Goal: Task Accomplishment & Management: Use online tool/utility

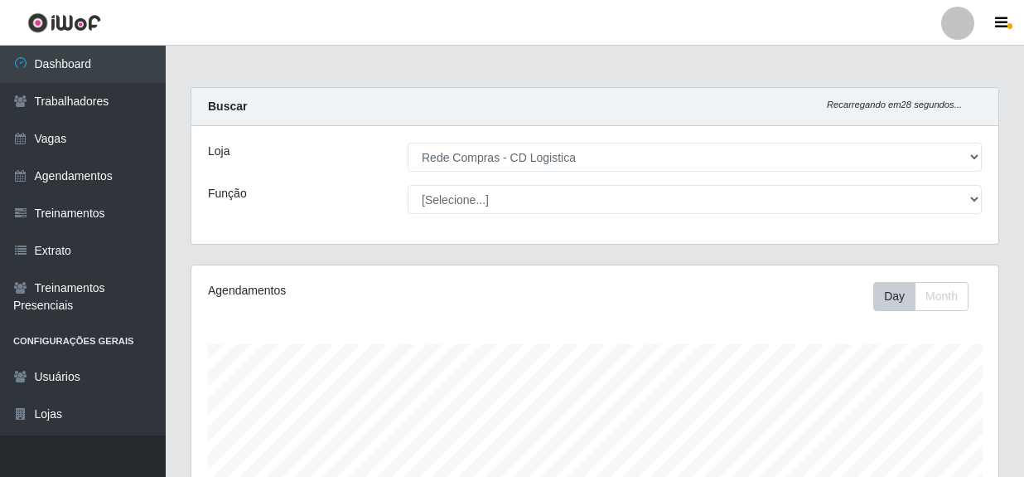
select select "429"
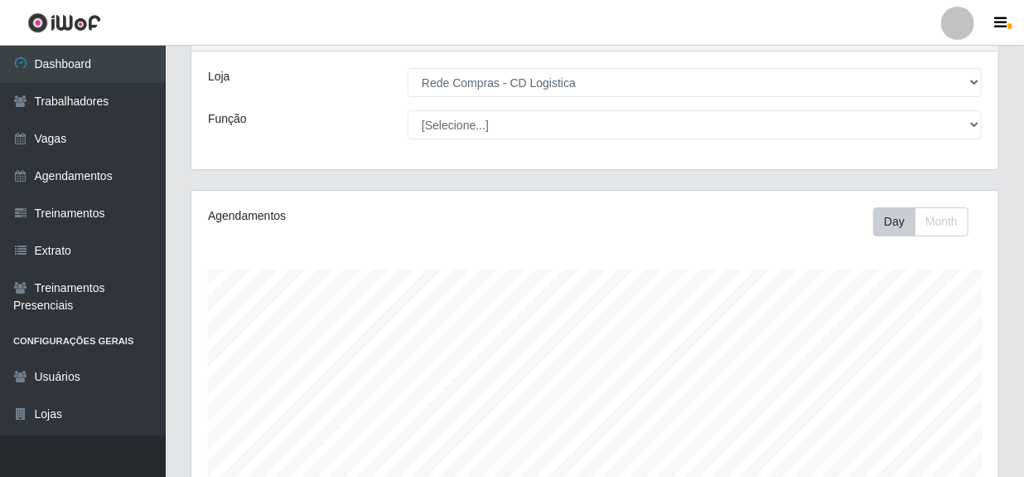
scroll to position [344, 807]
click at [543, 90] on select "[Selecione...] Rede Compras - CD Logistica" at bounding box center [695, 82] width 574 height 29
click at [408, 68] on select "[Selecione...] Rede Compras - CD Logistica" at bounding box center [695, 82] width 574 height 29
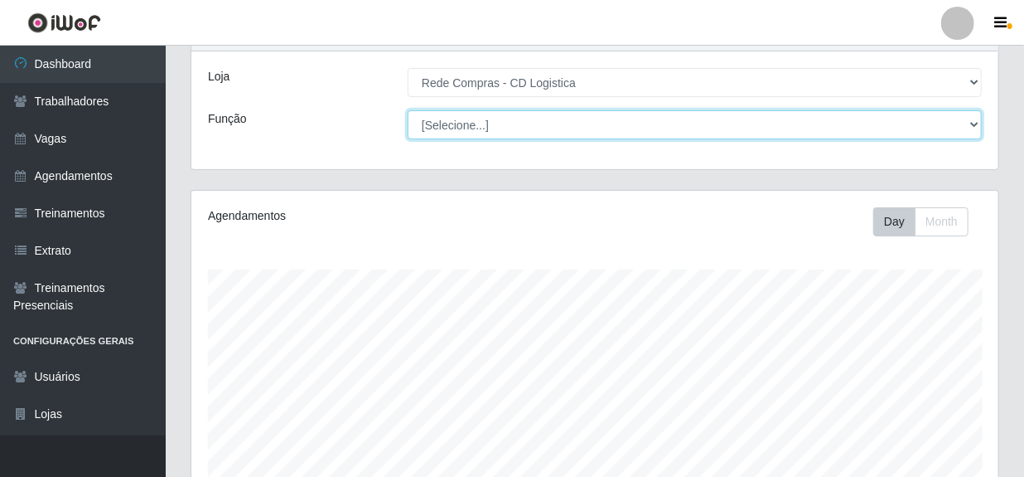
click at [505, 133] on select "[Selecione...] ASG ASG + ASG ++ Auxiliar de Depósito Auxiliar de Depósito + Aux…" at bounding box center [695, 124] width 574 height 29
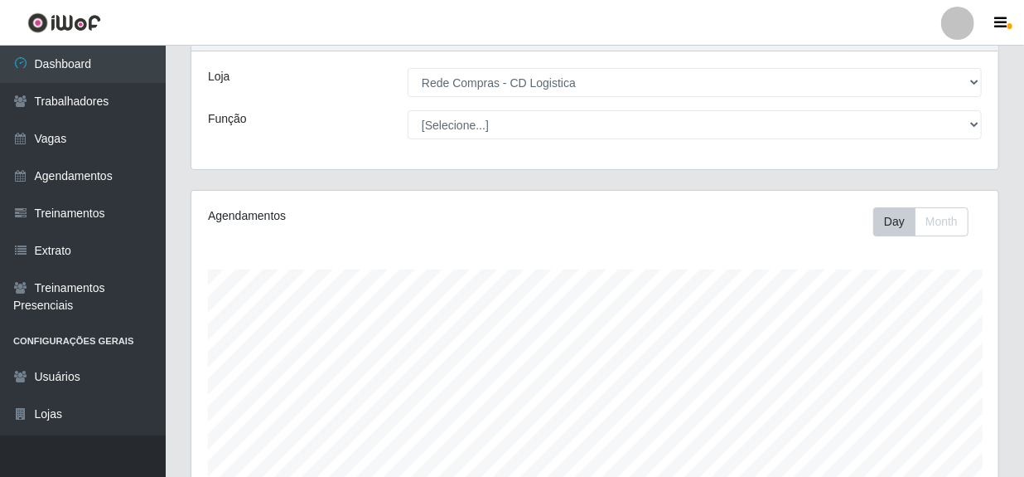
click at [342, 148] on div "Loja [Selecione...] Rede Compras - CD Logistica Função [Selecione...] ASG ASG +…" at bounding box center [594, 110] width 807 height 118
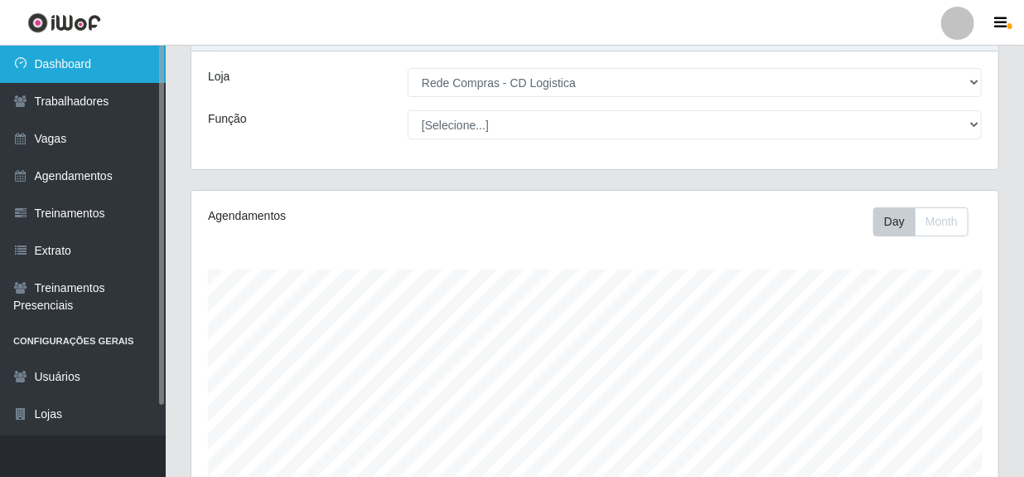
click at [85, 49] on link "Dashboard" at bounding box center [83, 64] width 166 height 37
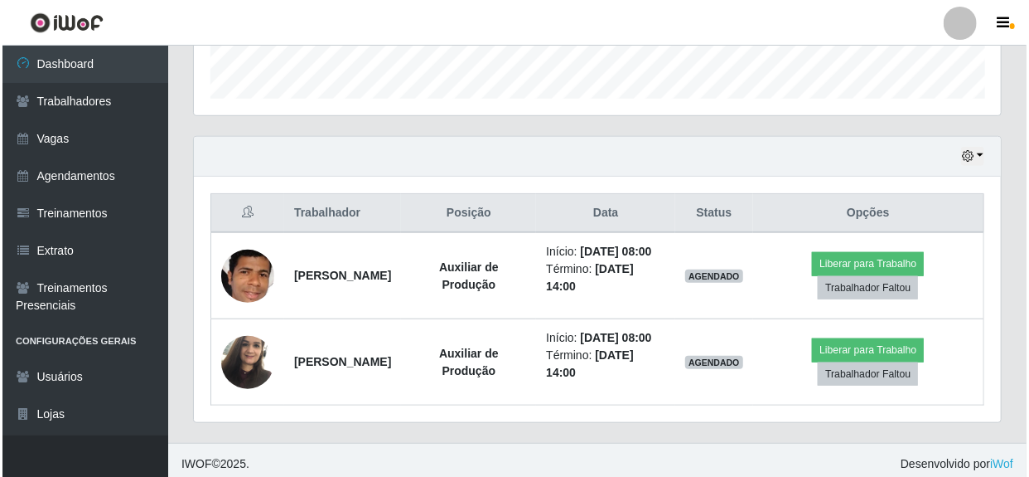
scroll to position [534, 0]
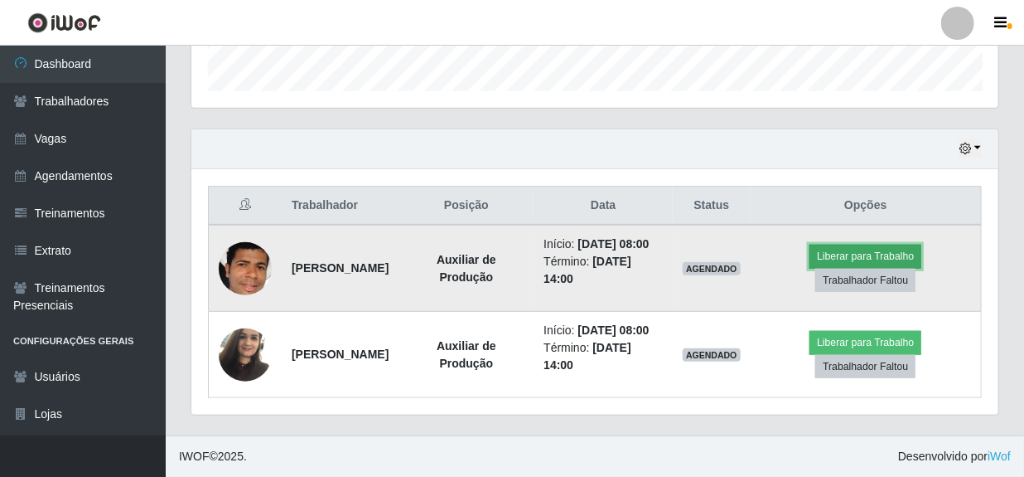
click at [865, 245] on button "Liberar para Trabalho" at bounding box center [866, 256] width 112 height 23
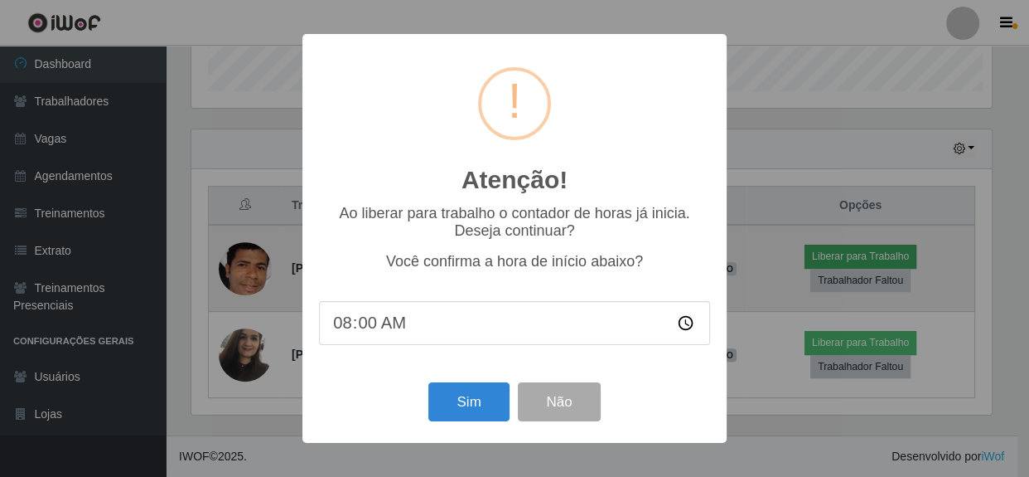
scroll to position [344, 800]
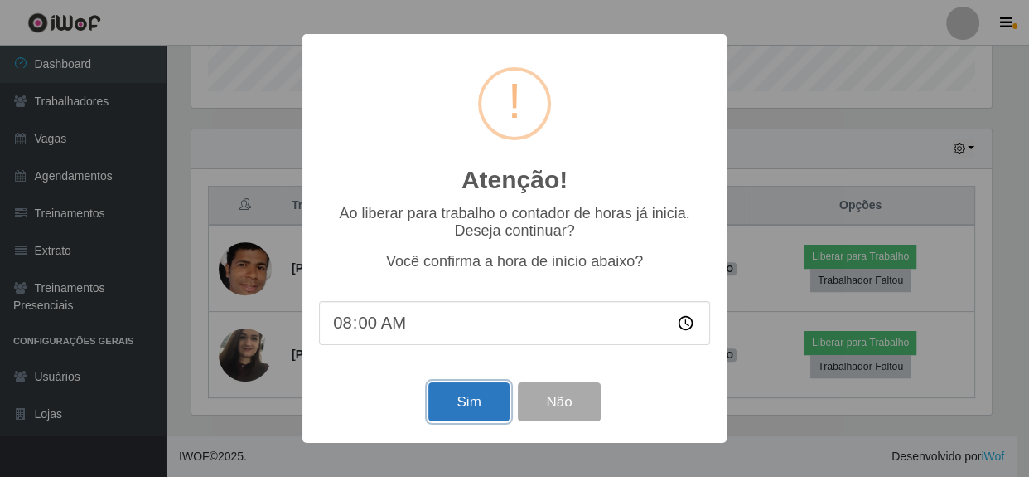
click at [475, 409] on button "Sim" at bounding box center [469, 401] width 80 height 39
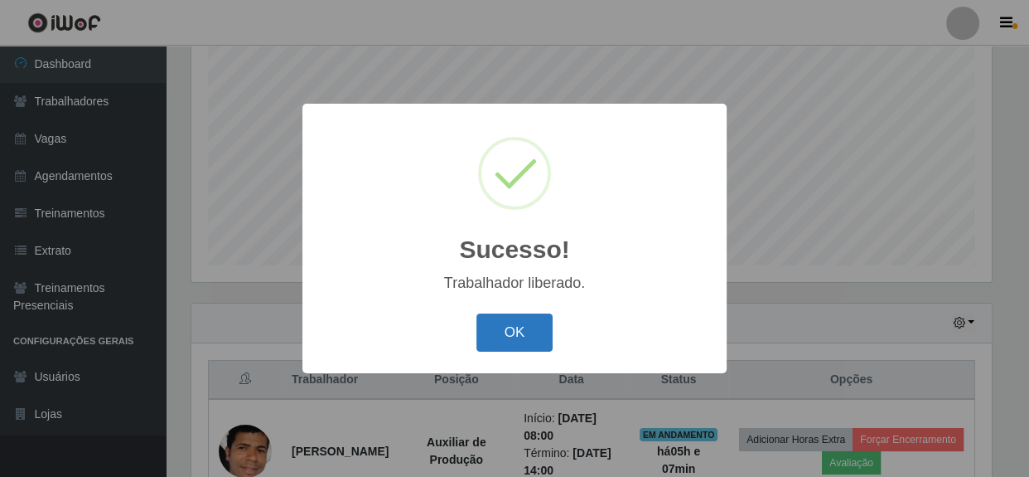
click at [530, 346] on button "OK" at bounding box center [515, 332] width 77 height 39
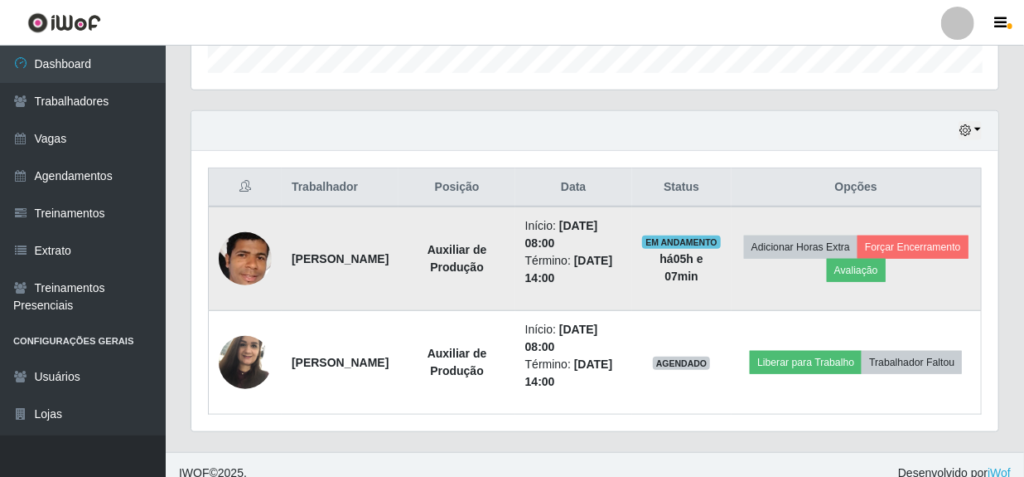
scroll to position [534, 0]
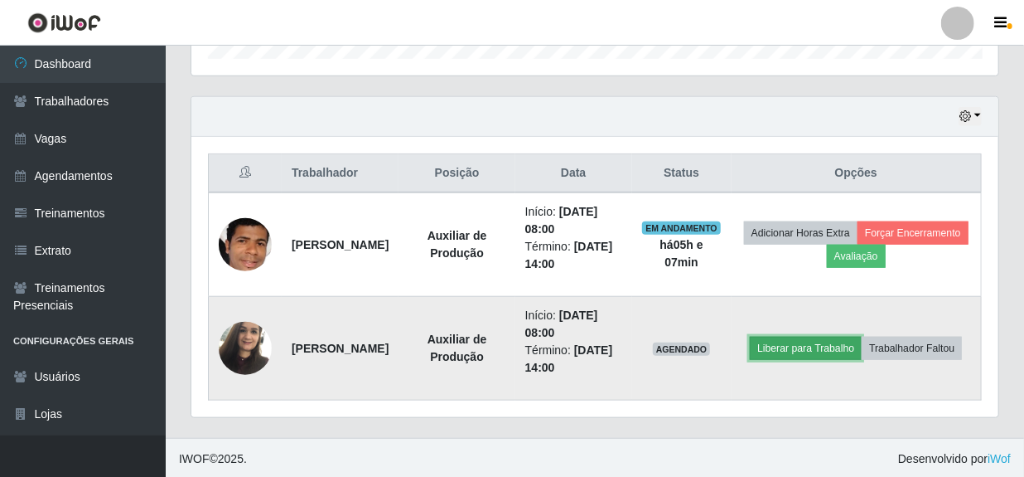
click at [812, 356] on button "Liberar para Trabalho" at bounding box center [806, 348] width 112 height 23
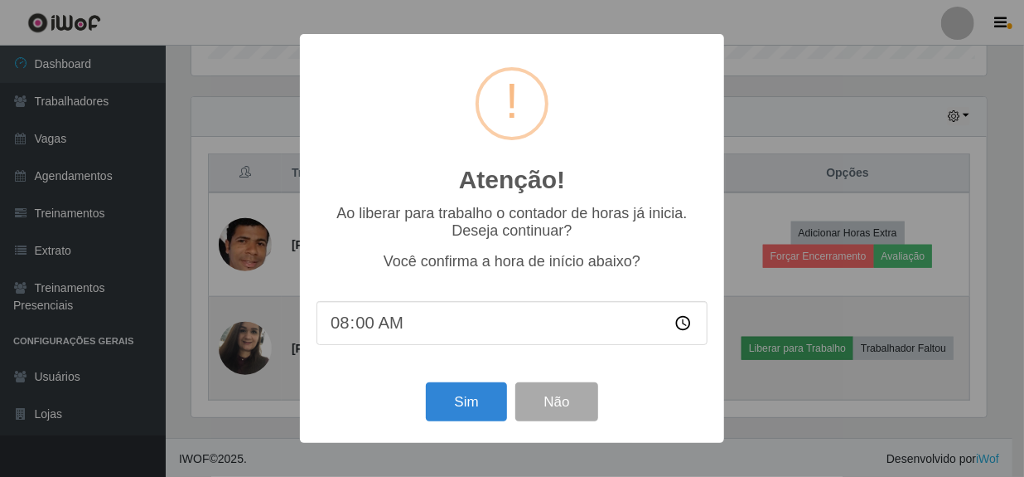
scroll to position [344, 800]
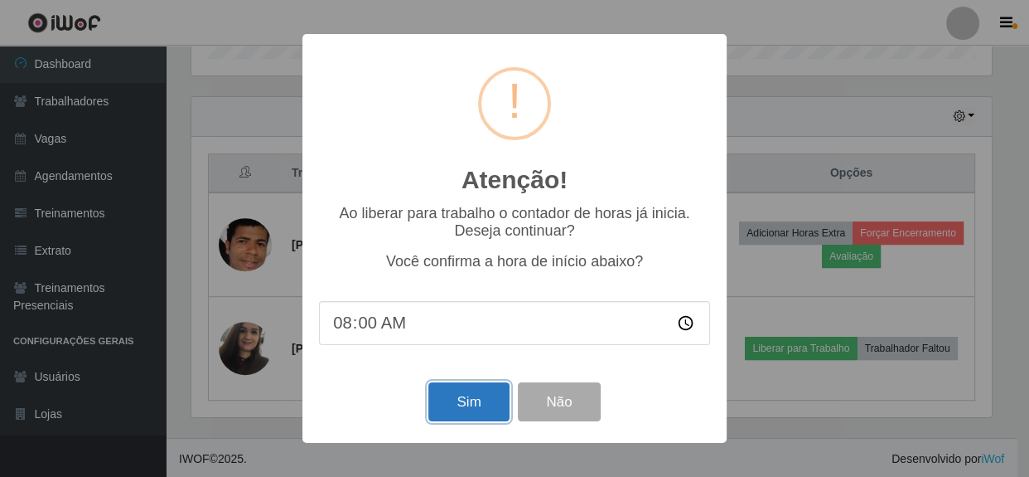
click at [492, 409] on button "Sim" at bounding box center [469, 401] width 80 height 39
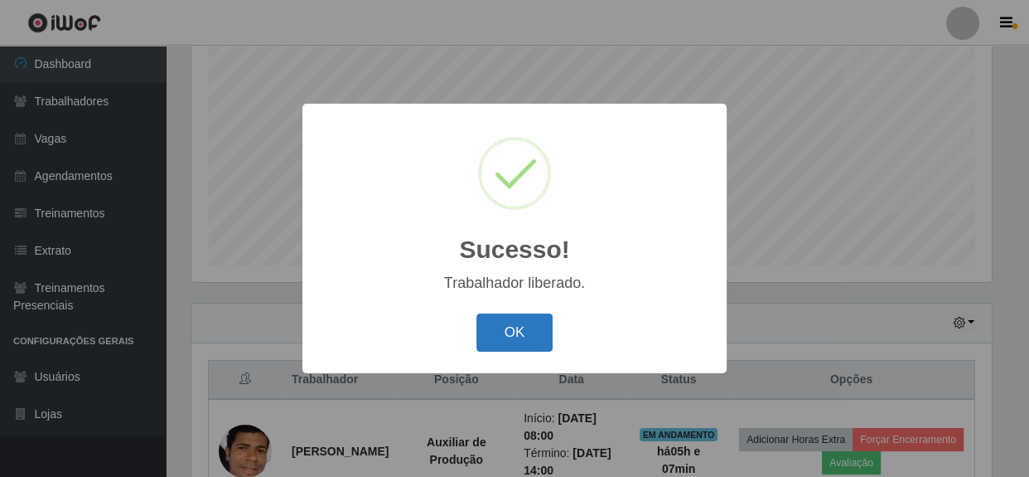
click at [528, 341] on button "OK" at bounding box center [515, 332] width 77 height 39
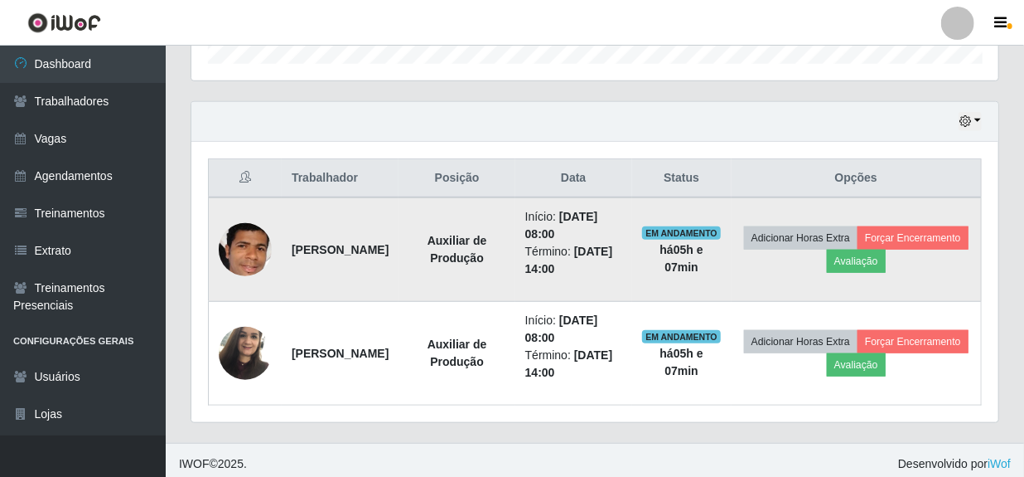
scroll to position [534, 0]
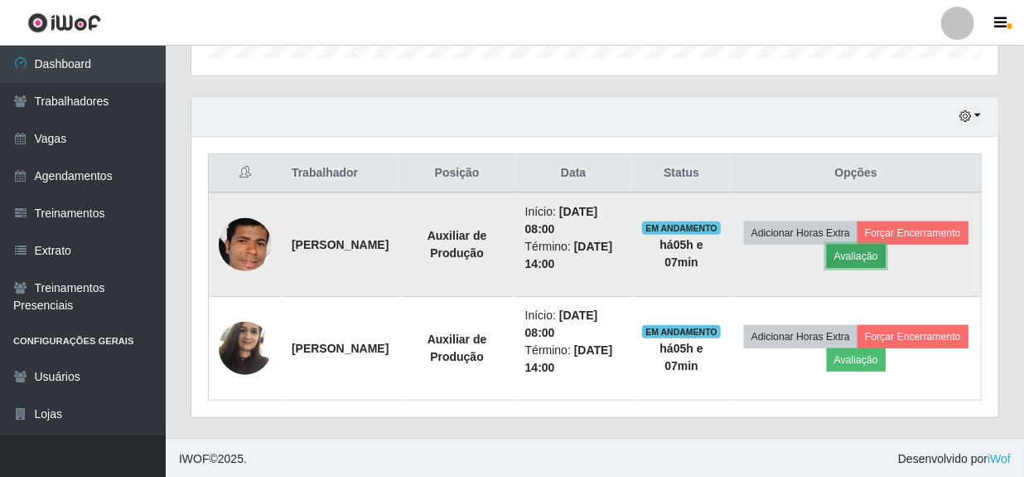
click at [886, 254] on button "Avaliação" at bounding box center [856, 256] width 59 height 23
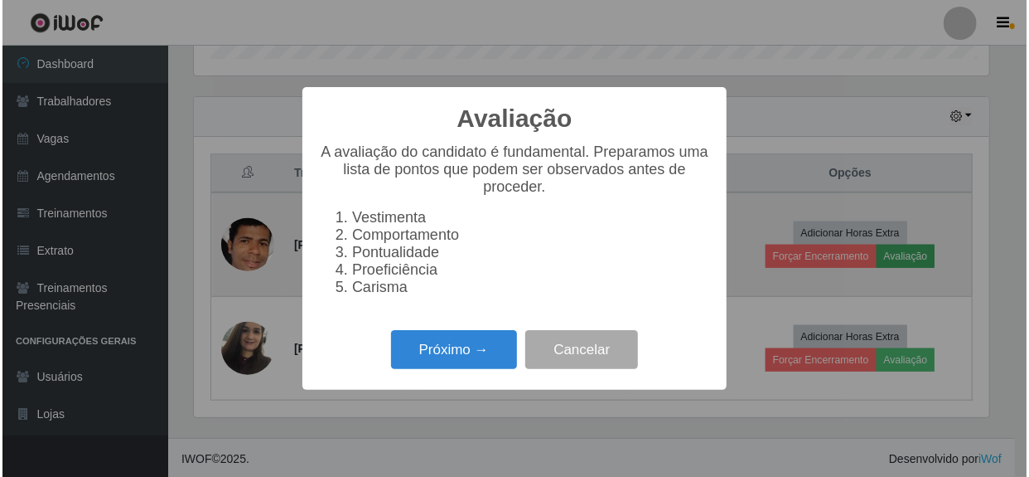
scroll to position [344, 800]
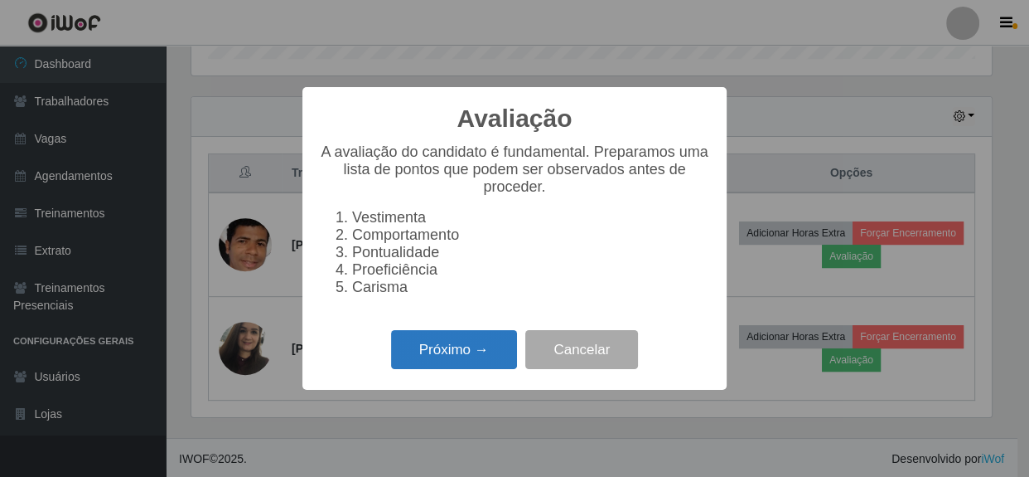
click at [448, 364] on button "Próximo →" at bounding box center [454, 349] width 126 height 39
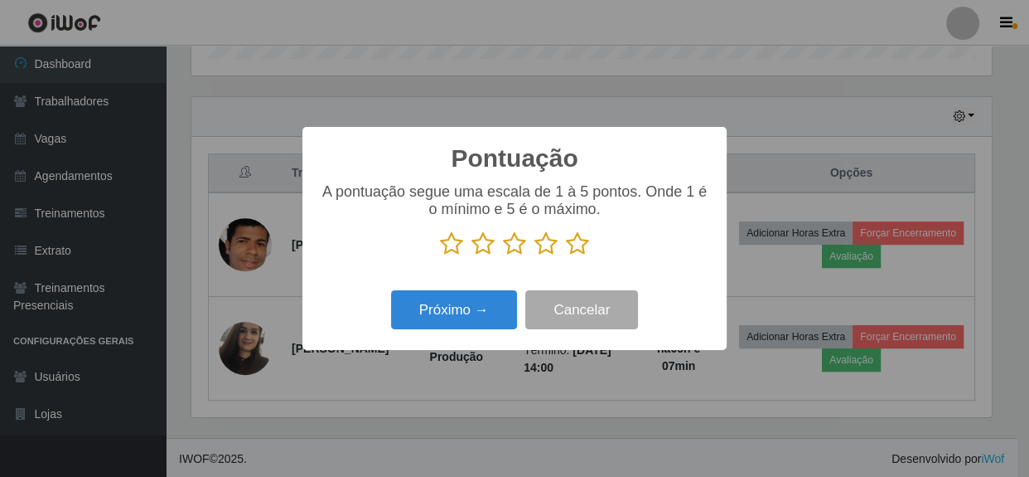
scroll to position [828516, 828059]
click at [578, 244] on icon at bounding box center [577, 243] width 23 height 25
click at [566, 256] on input "radio" at bounding box center [566, 256] width 0 height 0
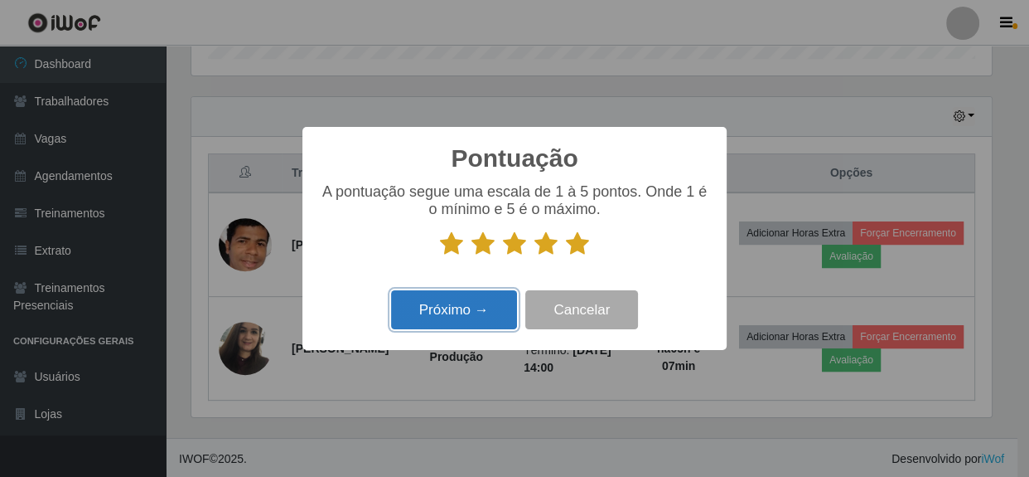
click at [473, 304] on button "Próximo →" at bounding box center [454, 309] width 126 height 39
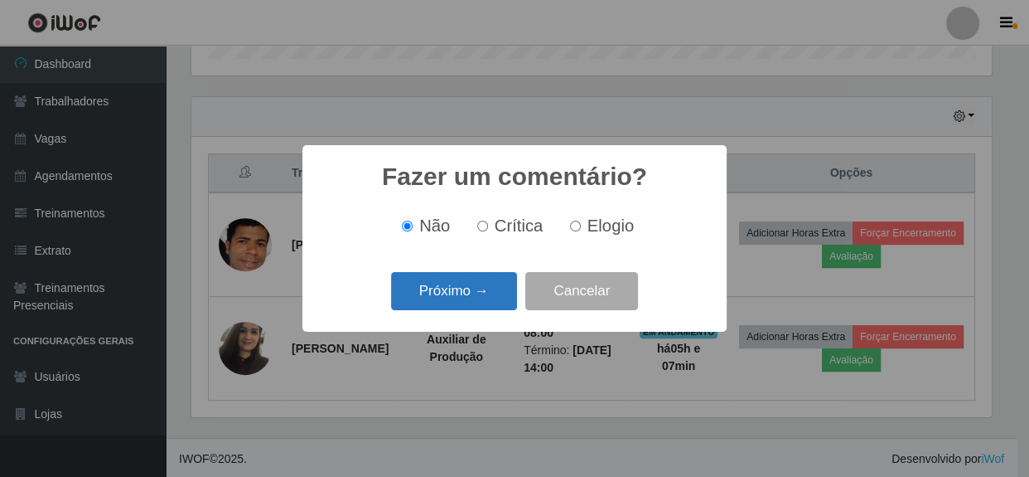
click at [489, 298] on button "Próximo →" at bounding box center [454, 291] width 126 height 39
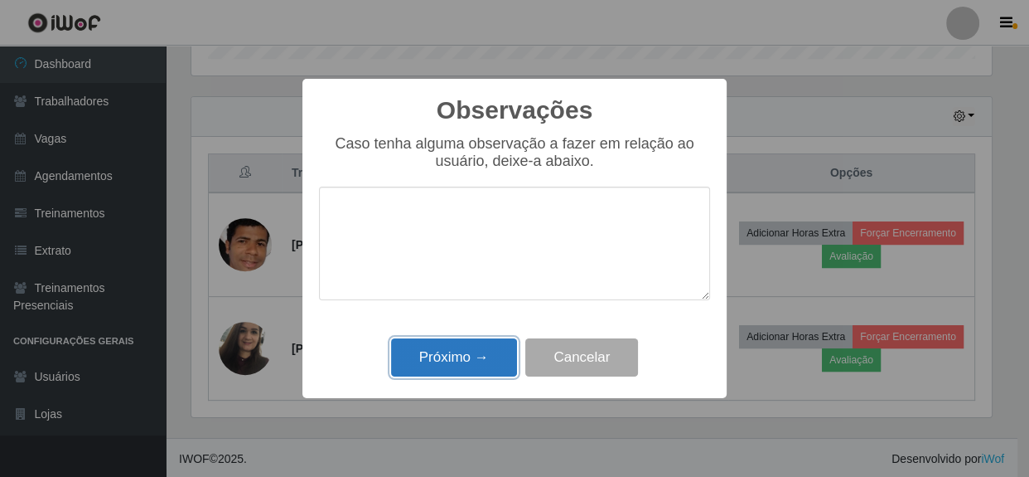
click at [487, 357] on button "Próximo →" at bounding box center [454, 357] width 126 height 39
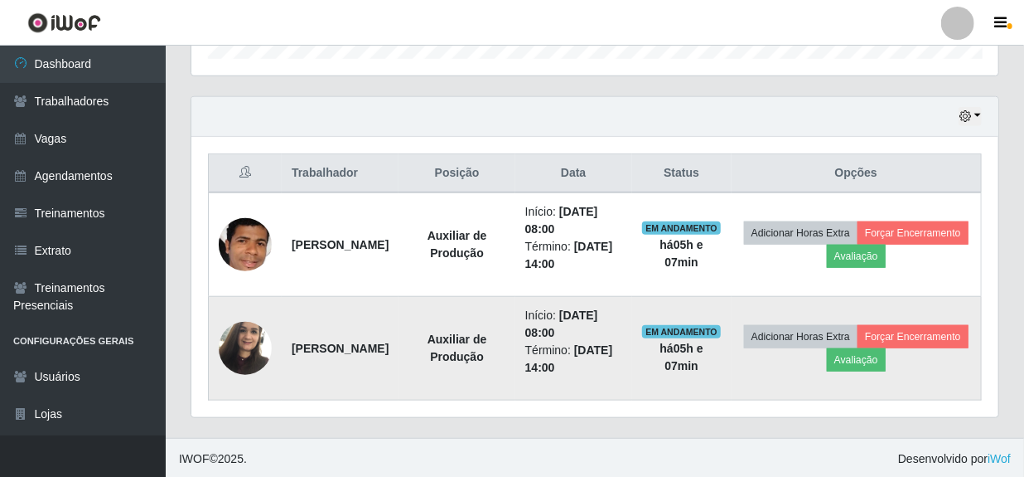
scroll to position [0, 0]
click at [886, 354] on button "Avaliação" at bounding box center [856, 359] width 59 height 23
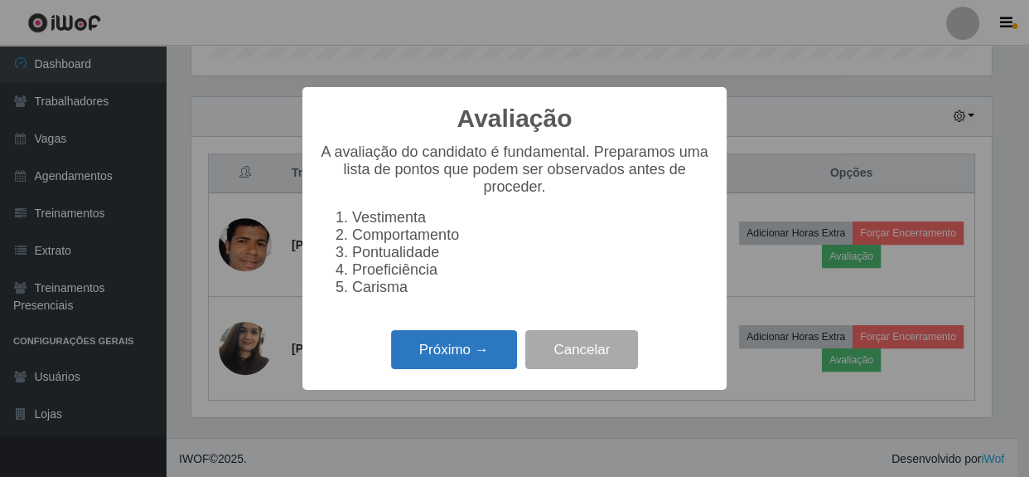
click at [471, 369] on button "Próximo →" at bounding box center [454, 349] width 126 height 39
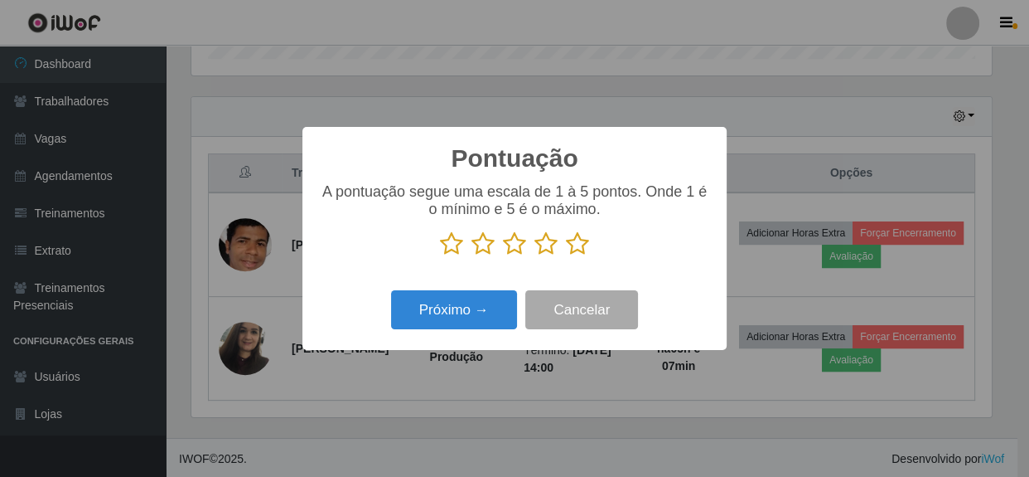
click at [574, 244] on icon at bounding box center [577, 243] width 23 height 25
click at [566, 256] on input "radio" at bounding box center [566, 256] width 0 height 0
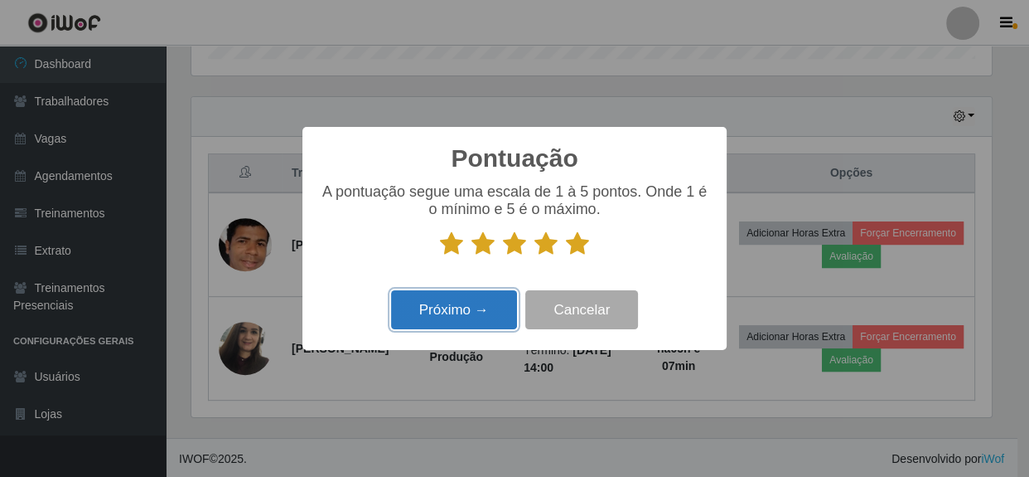
click at [443, 303] on button "Próximo →" at bounding box center [454, 309] width 126 height 39
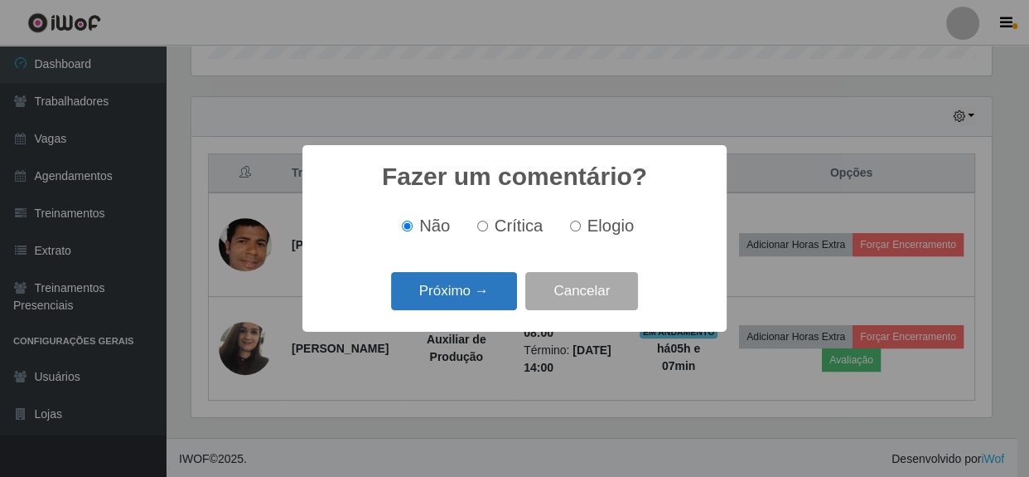
click at [453, 290] on button "Próximo →" at bounding box center [454, 291] width 126 height 39
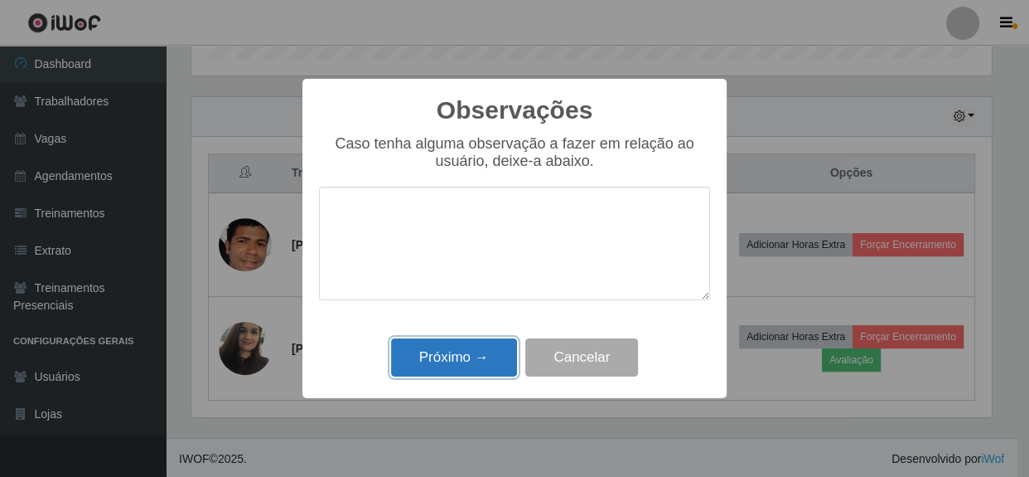
click at [456, 351] on button "Próximo →" at bounding box center [454, 357] width 126 height 39
